Goal: Find contact information: Find contact information

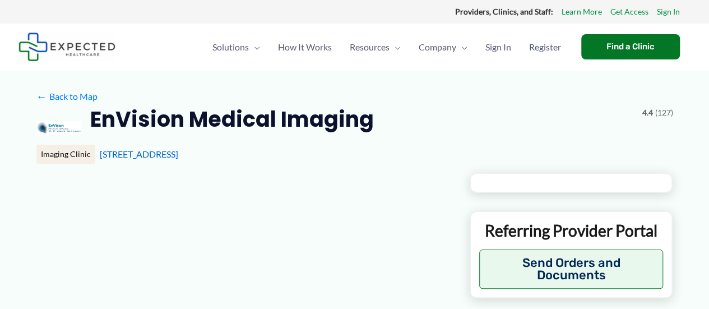
type input "**********"
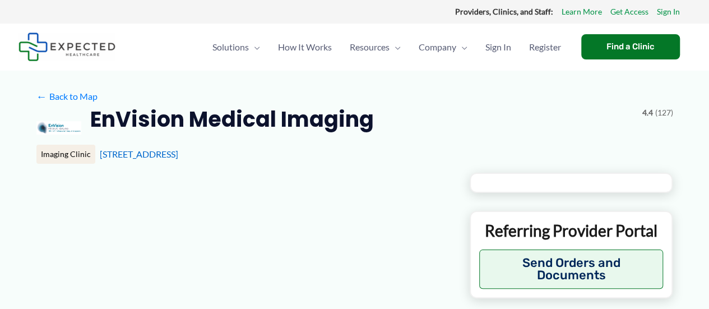
type input "**********"
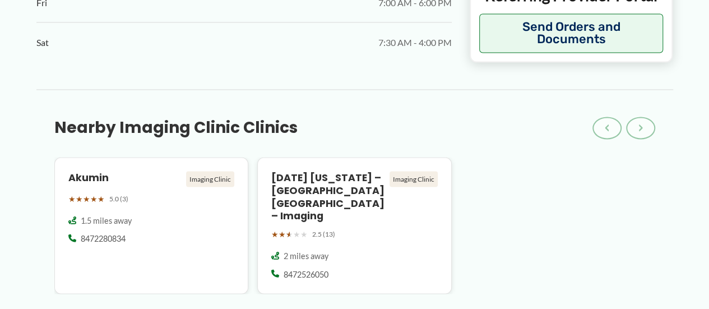
scroll to position [895, 0]
drag, startPoint x: 251, startPoint y: 128, endPoint x: 230, endPoint y: 104, distance: 32.2
click at [231, 104] on div "Nearby Imaging Clinic Clinics Back to Start ‹ › Akumin Imaging Clinic ★ ★ ★ ★ ★…" at bounding box center [354, 191] width 637 height 205
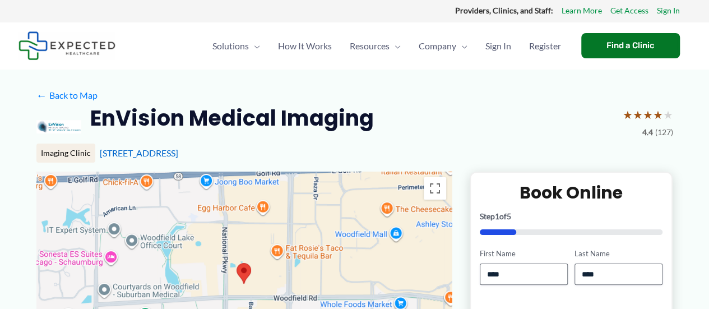
scroll to position [0, 0]
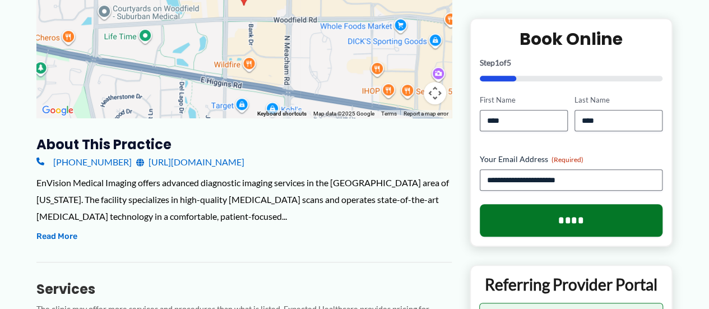
scroll to position [279, 0]
click at [221, 164] on link "[URL][DOMAIN_NAME]" at bounding box center [190, 162] width 108 height 17
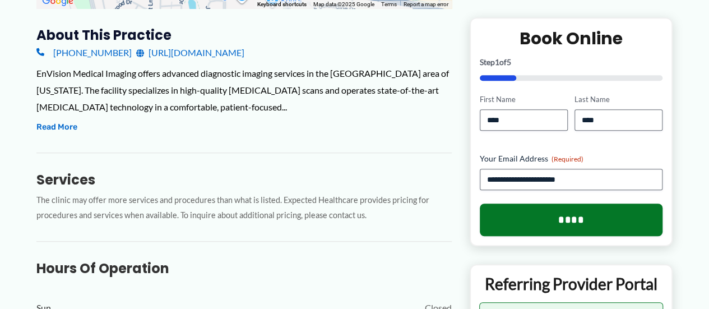
click at [54, 136] on div "About this practice [PHONE_NUMBER] [URL][DOMAIN_NAME] EnVision Medical Imaging …" at bounding box center [244, 297] width 416 height 542
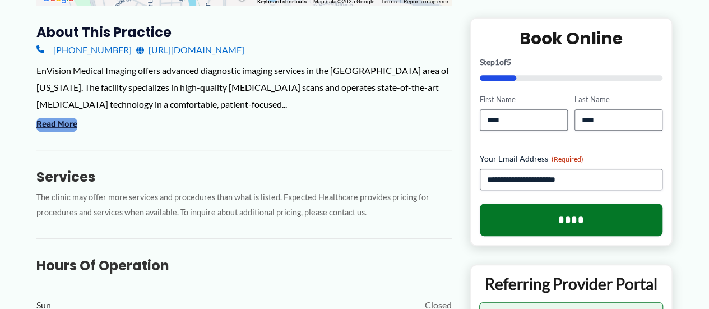
click at [58, 124] on button "Read More" at bounding box center [56, 124] width 41 height 13
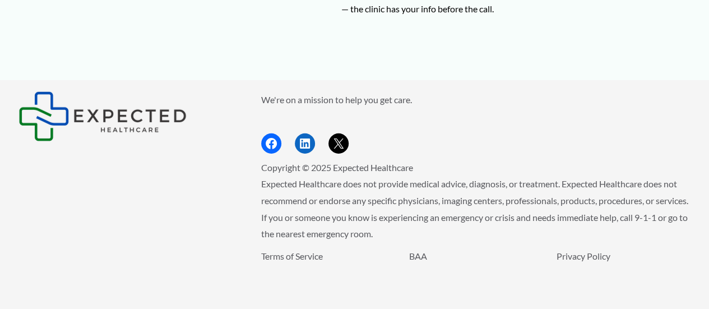
scroll to position [1734, 0]
